Goal: Task Accomplishment & Management: Manage account settings

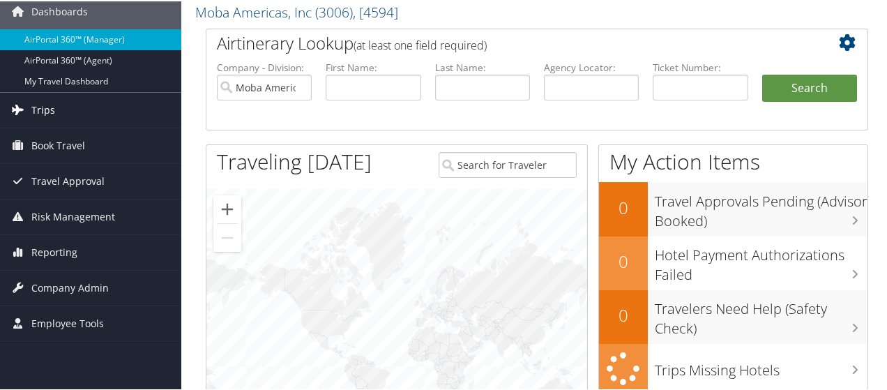
scroll to position [70, 0]
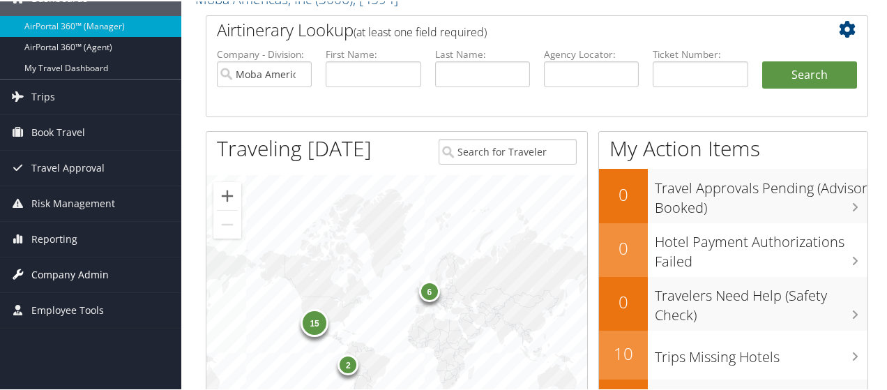
click at [53, 273] on span "Company Admin" at bounding box center [69, 273] width 77 height 35
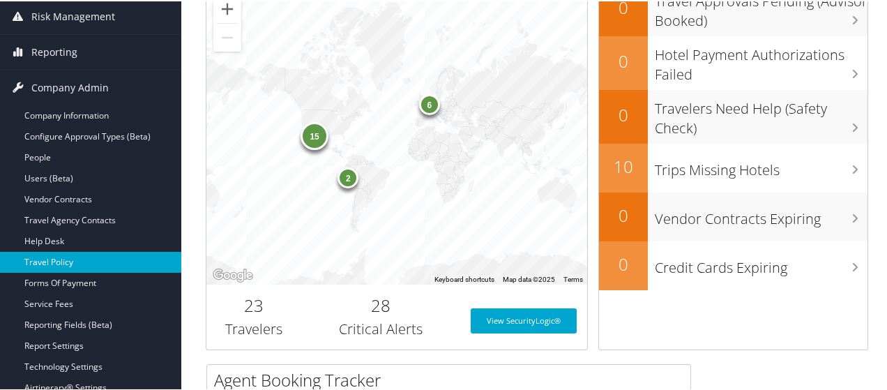
scroll to position [279, 0]
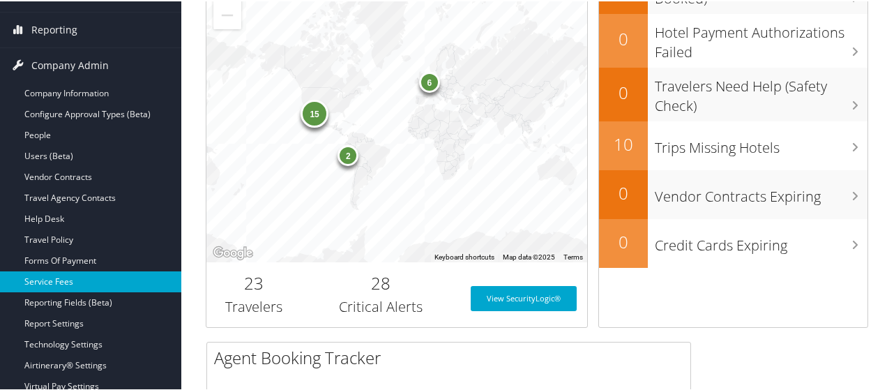
click at [46, 275] on link "Service Fees" at bounding box center [90, 280] width 181 height 21
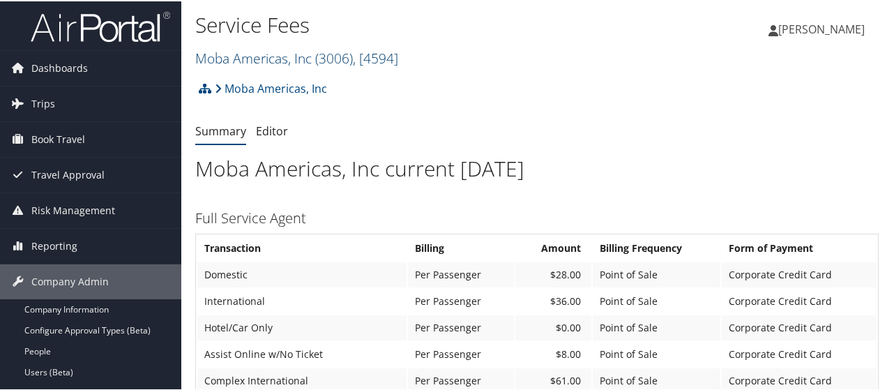
click at [396, 59] on span ", [ 4594 ]" at bounding box center [375, 56] width 45 height 19
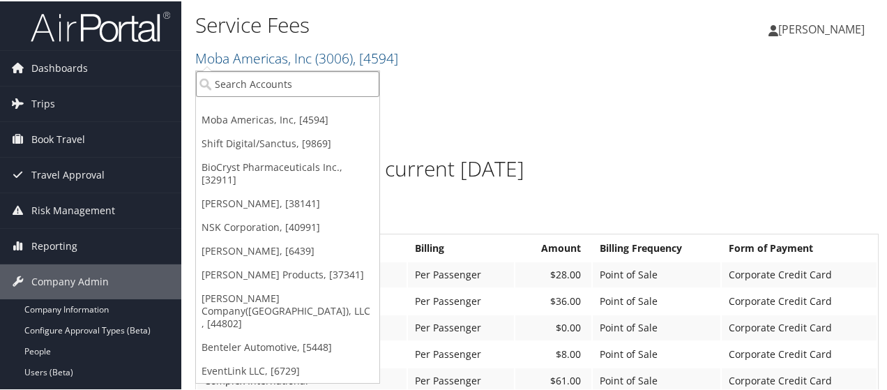
paste input "0CA018"
type input "0CA018"
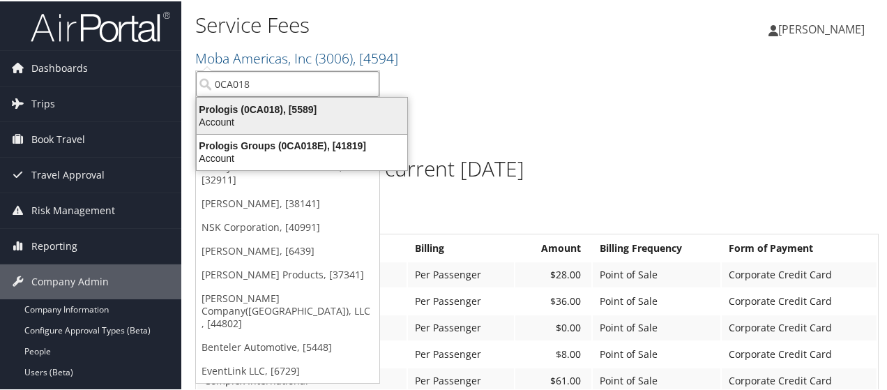
click at [314, 116] on div "Account" at bounding box center [301, 120] width 227 height 13
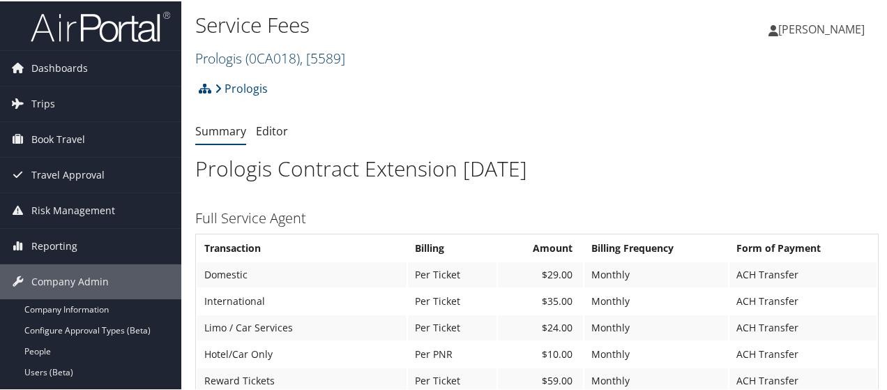
click at [311, 59] on span ", [ 5589 ]" at bounding box center [322, 56] width 45 height 19
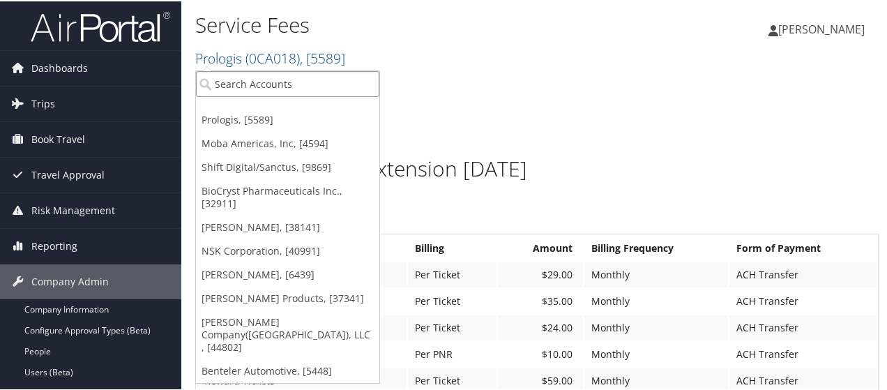
click at [275, 84] on input "search" at bounding box center [287, 83] width 183 height 26
paste input "3006"
type input "3006"
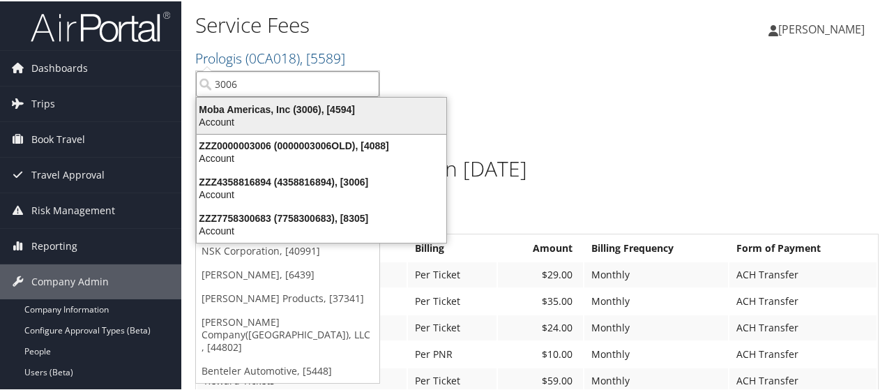
click at [341, 121] on div "Account" at bounding box center [321, 120] width 266 height 13
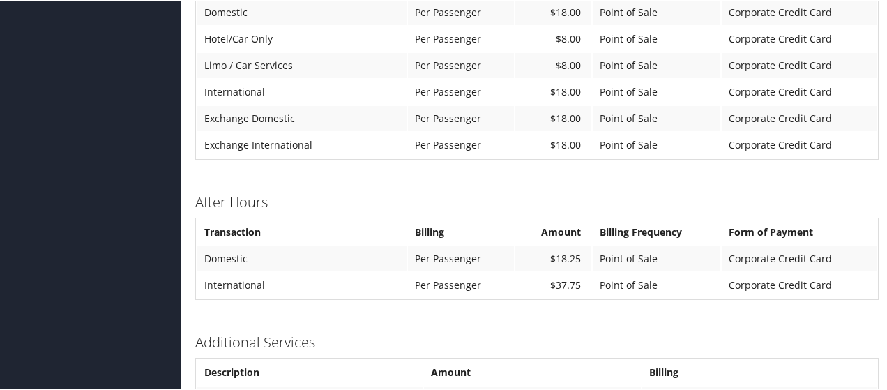
scroll to position [1026, 0]
